Goal: Find specific page/section: Find specific page/section

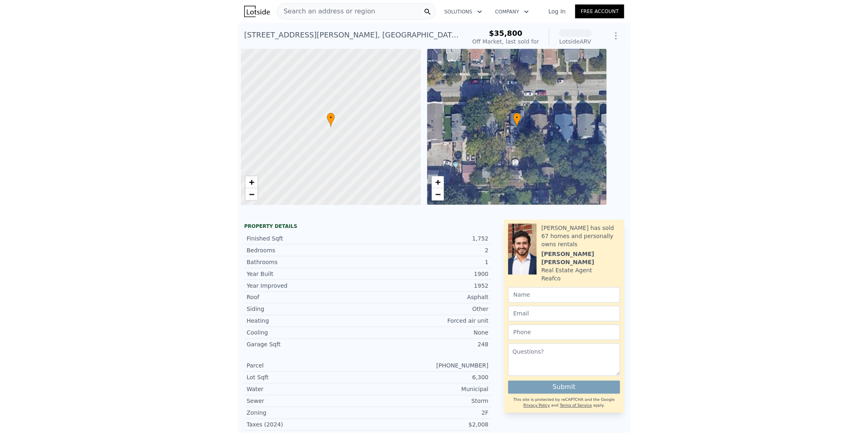
scroll to position [0, 3]
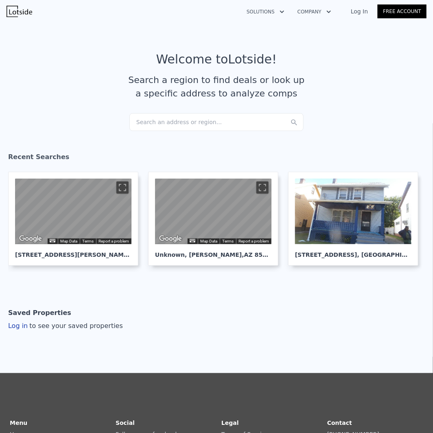
click at [183, 120] on div "Search an address or region..." at bounding box center [216, 122] width 174 height 18
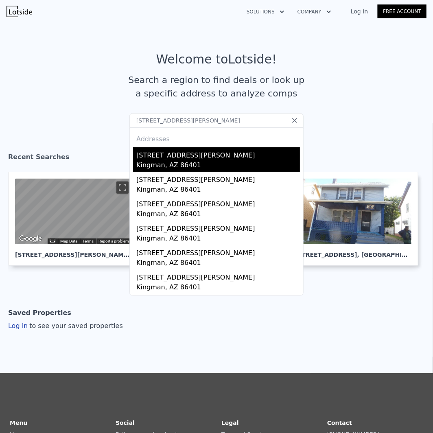
type input "3364 Monte Moro St, Kingman, AZ 86401"
click at [164, 162] on div "Kingman, AZ 86401" at bounding box center [218, 165] width 164 height 11
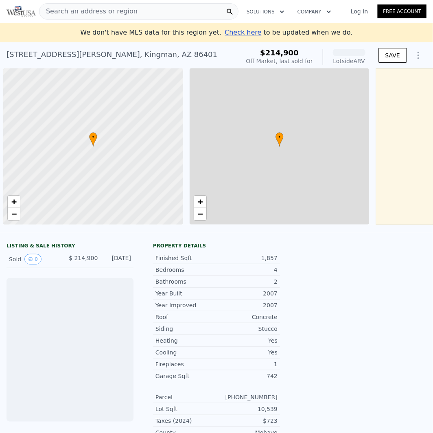
scroll to position [0, 3]
